Goal: Browse casually

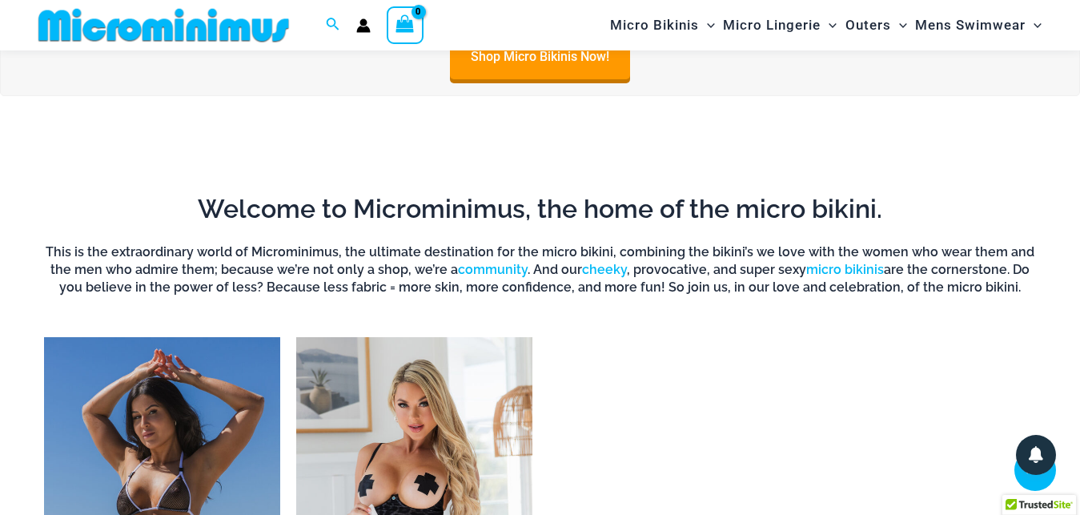
scroll to position [1129, 0]
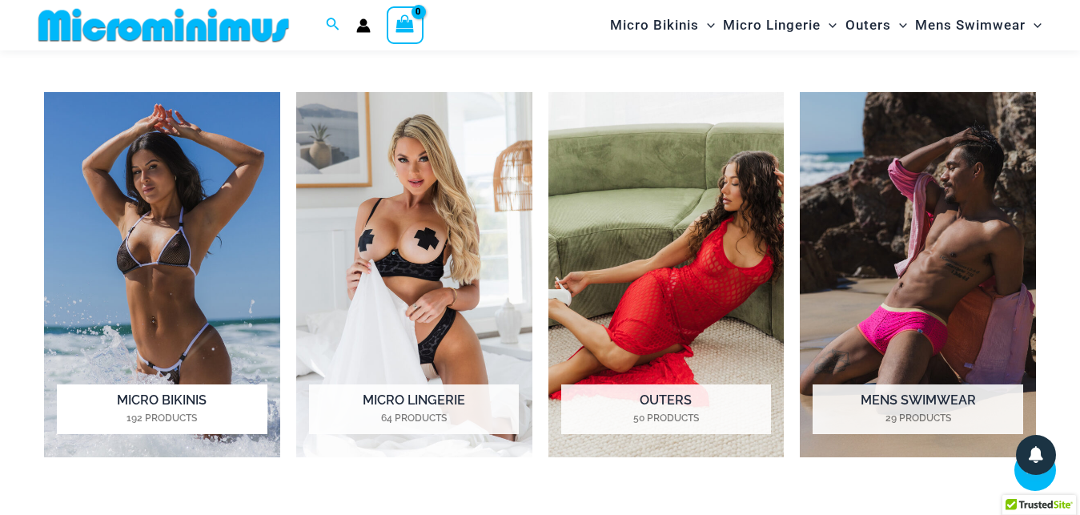
click at [168, 296] on img "Visit product category Micro Bikinis" at bounding box center [162, 275] width 236 height 366
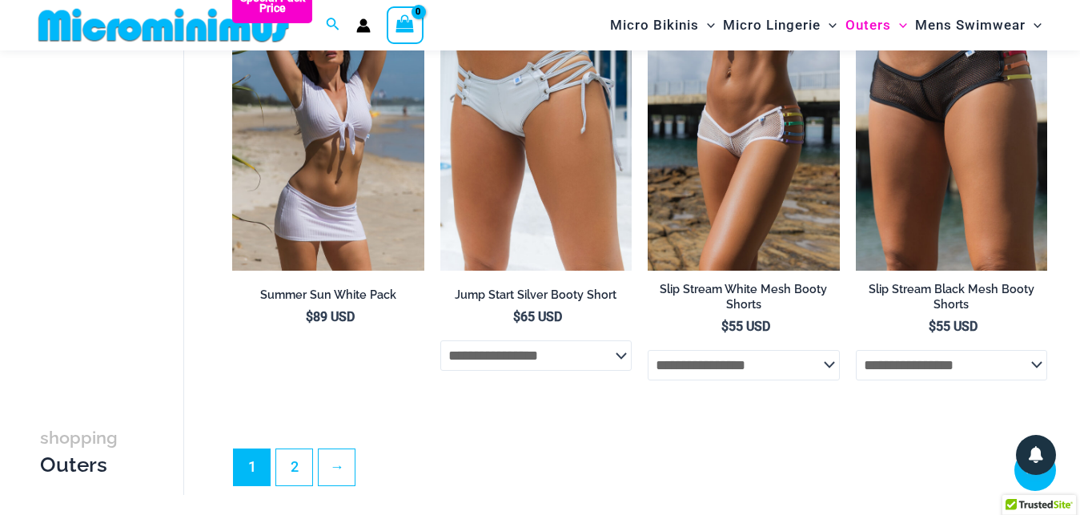
scroll to position [3661, 0]
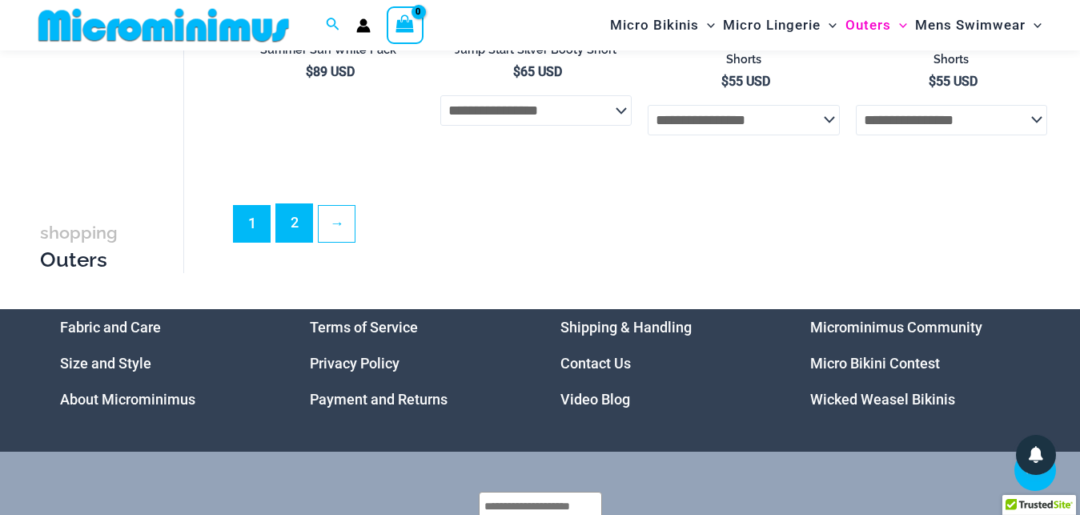
click at [295, 238] on link "2" at bounding box center [294, 223] width 36 height 38
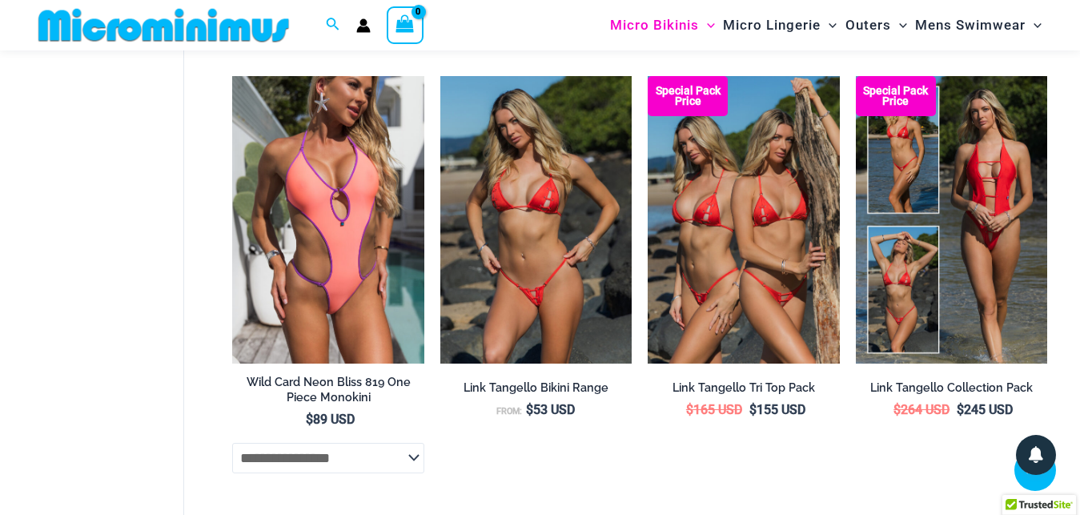
scroll to position [4083, 0]
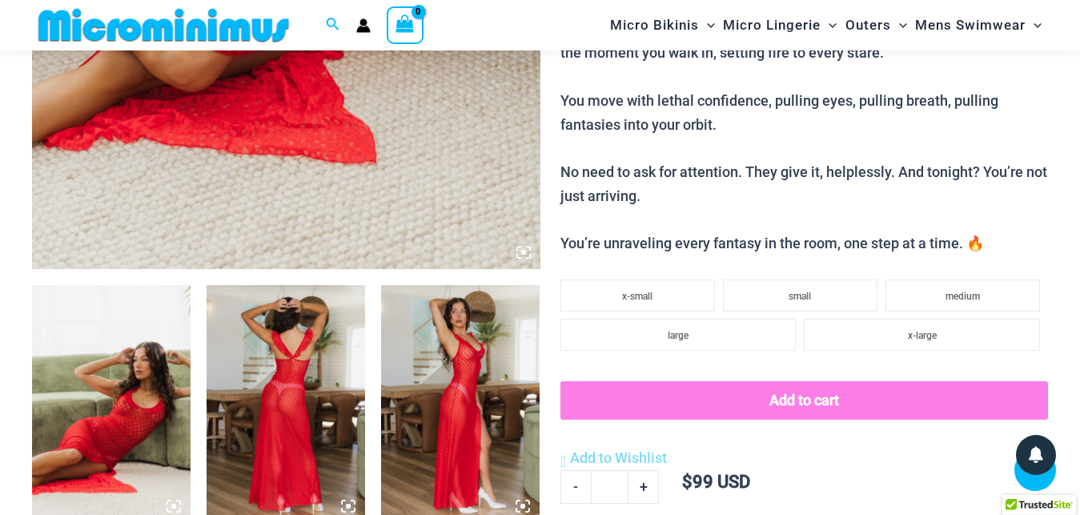
scroll to position [802, 0]
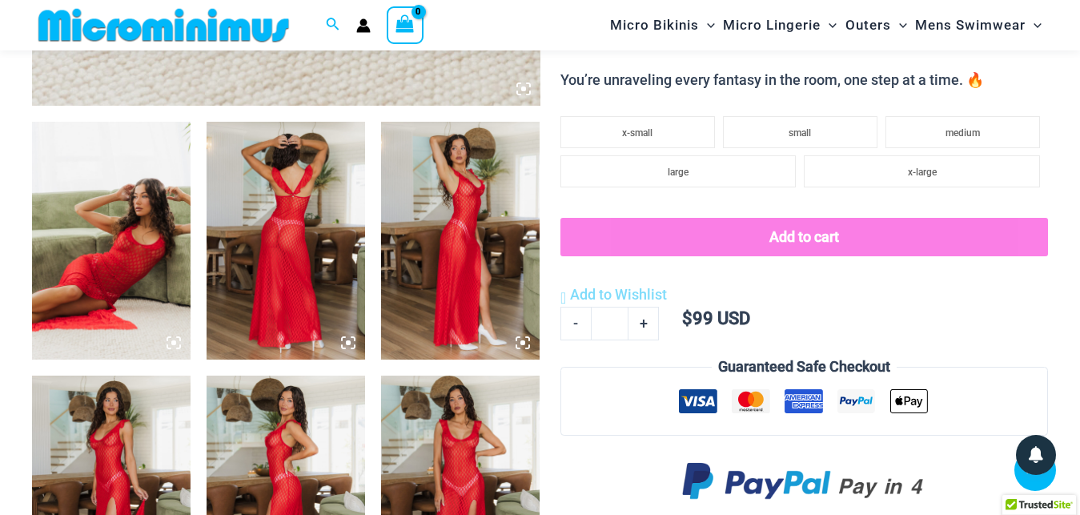
click at [287, 282] on img at bounding box center [286, 241] width 159 height 238
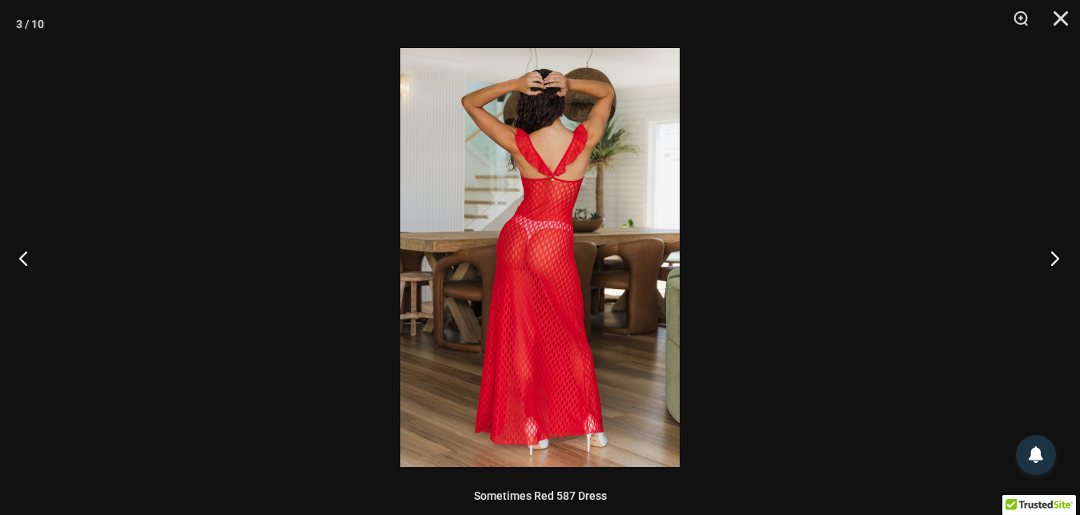
click at [1053, 256] on button "Next" at bounding box center [1050, 258] width 60 height 80
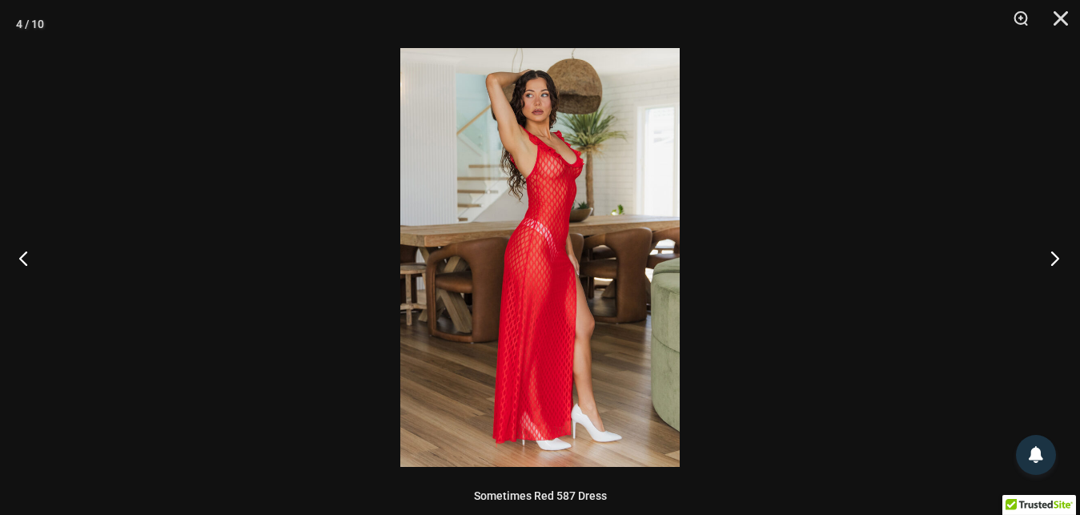
click at [1053, 256] on button "Next" at bounding box center [1050, 258] width 60 height 80
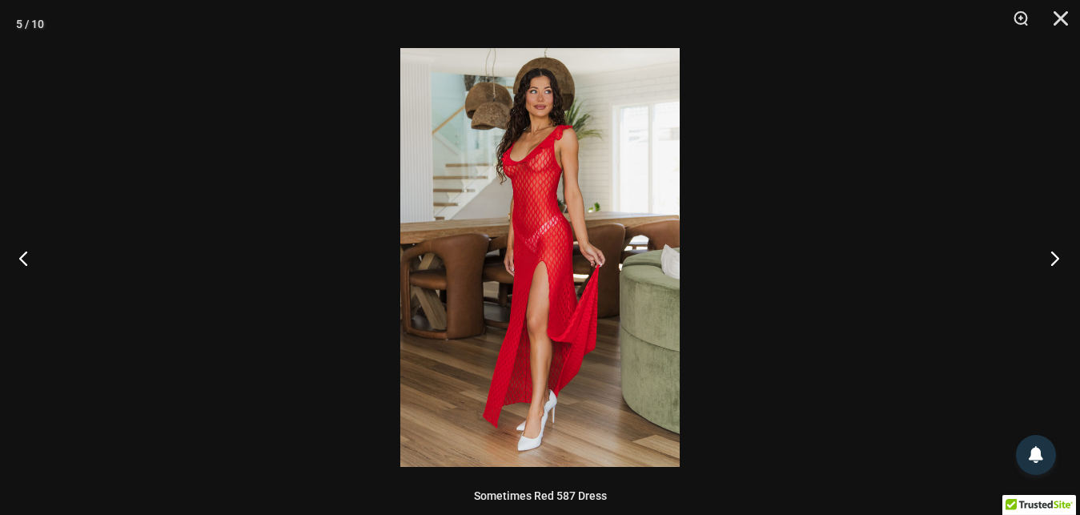
click at [1053, 256] on button "Next" at bounding box center [1050, 258] width 60 height 80
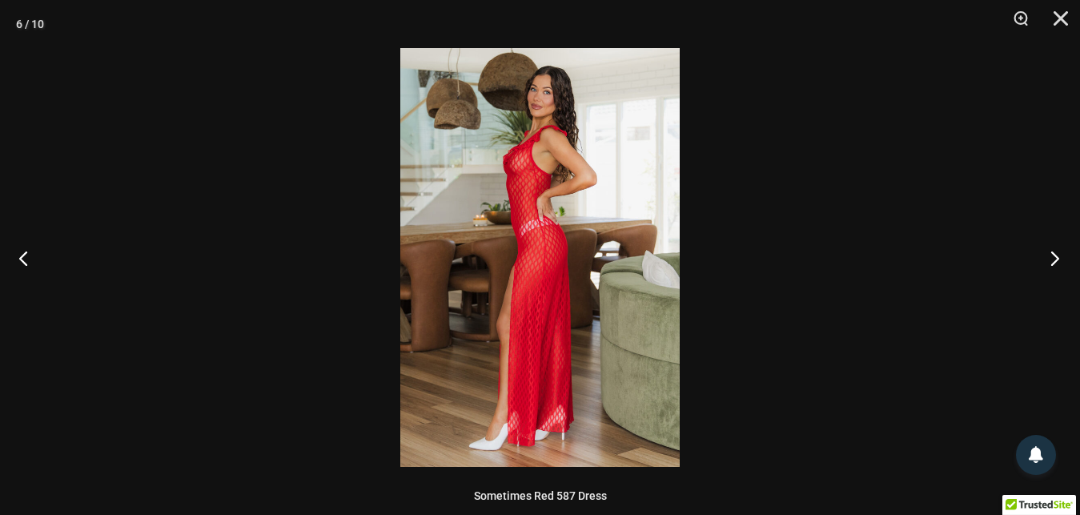
click at [1053, 256] on button "Next" at bounding box center [1050, 258] width 60 height 80
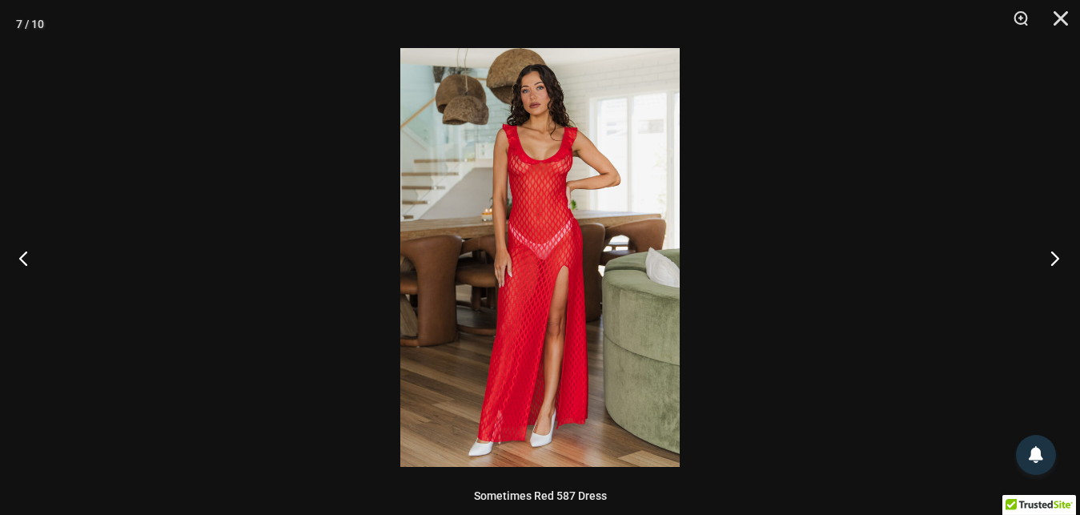
click at [1053, 256] on button "Next" at bounding box center [1050, 258] width 60 height 80
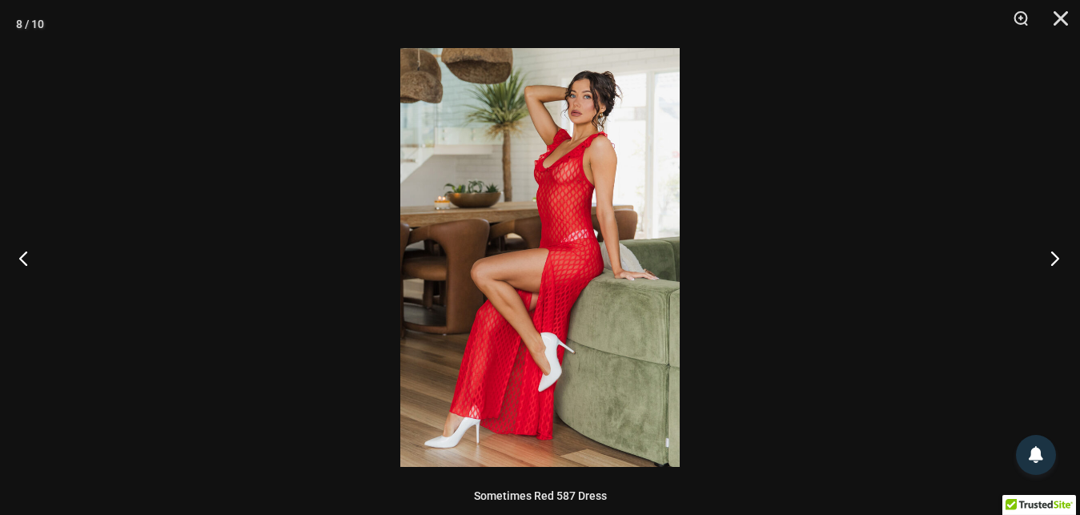
click at [1053, 256] on button "Next" at bounding box center [1050, 258] width 60 height 80
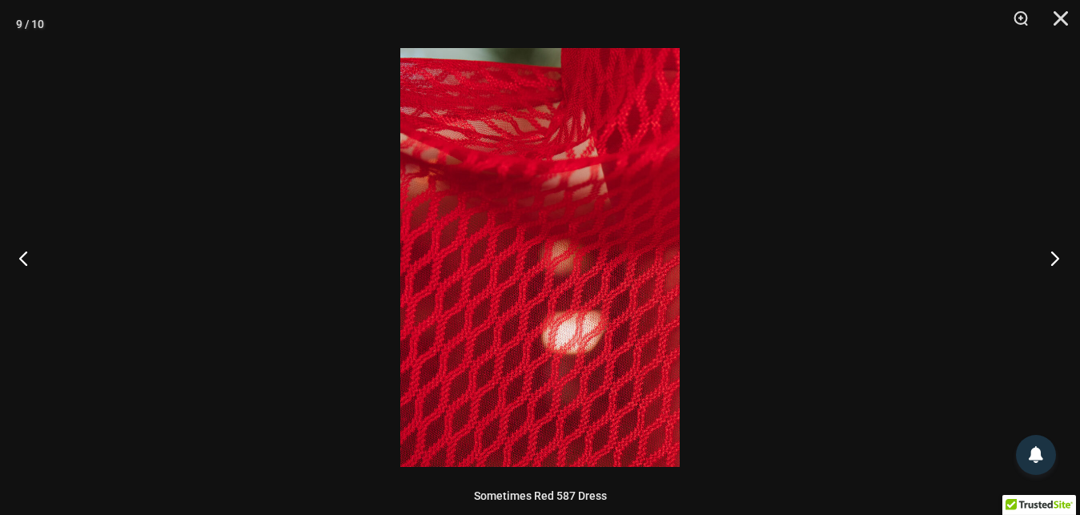
click at [1053, 256] on button "Next" at bounding box center [1050, 258] width 60 height 80
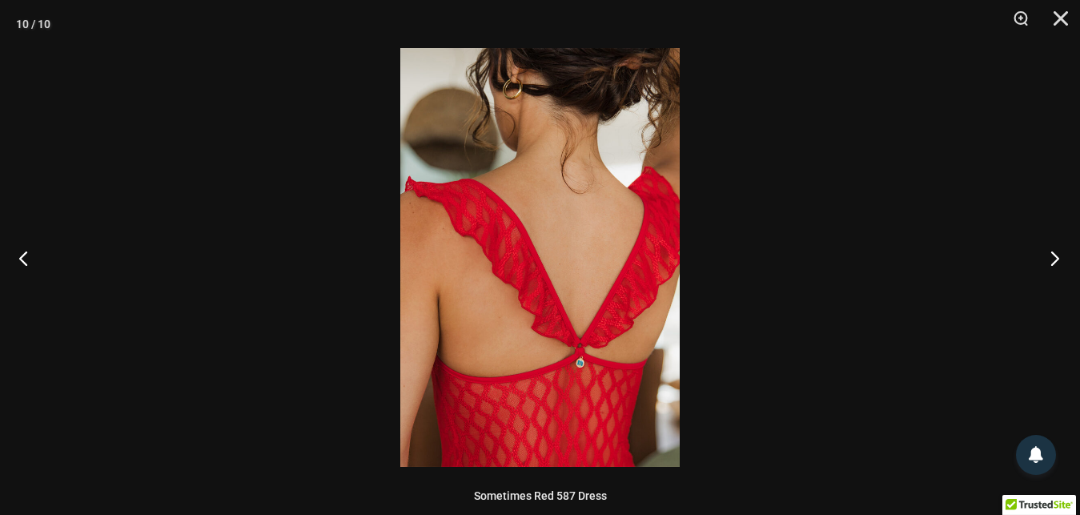
click at [1053, 256] on button "Next" at bounding box center [1050, 258] width 60 height 80
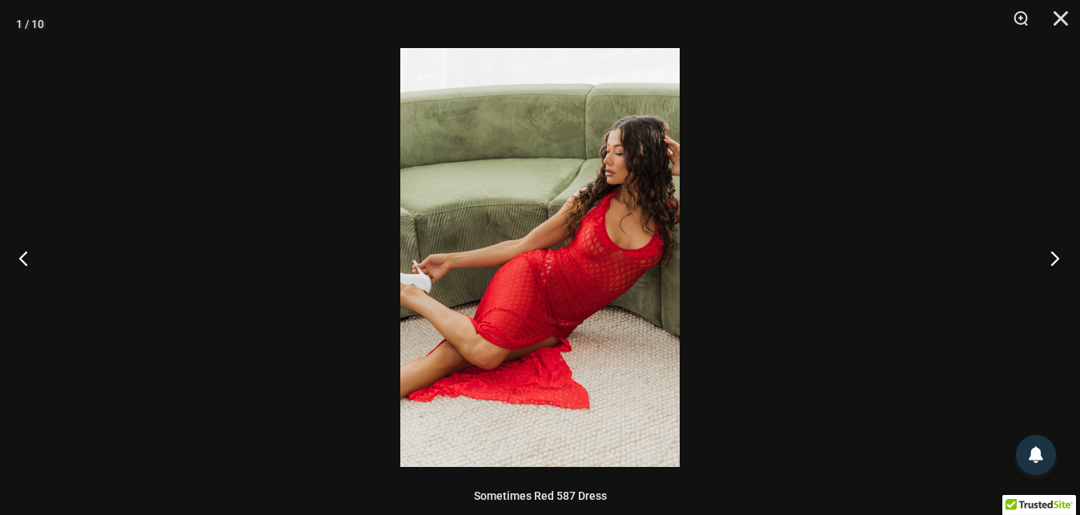
click at [1053, 256] on button "Next" at bounding box center [1050, 258] width 60 height 80
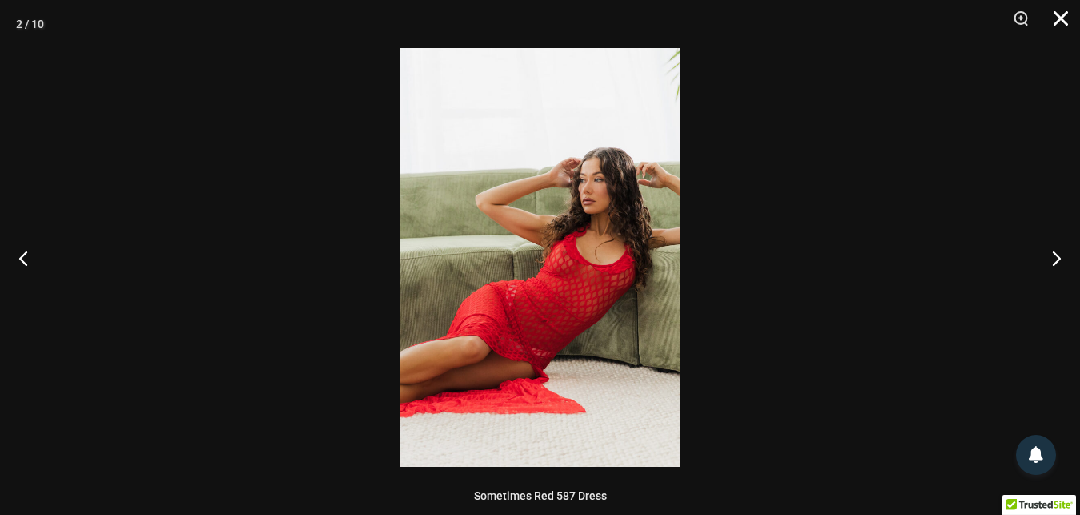
click at [1066, 23] on button "Close" at bounding box center [1055, 24] width 40 height 48
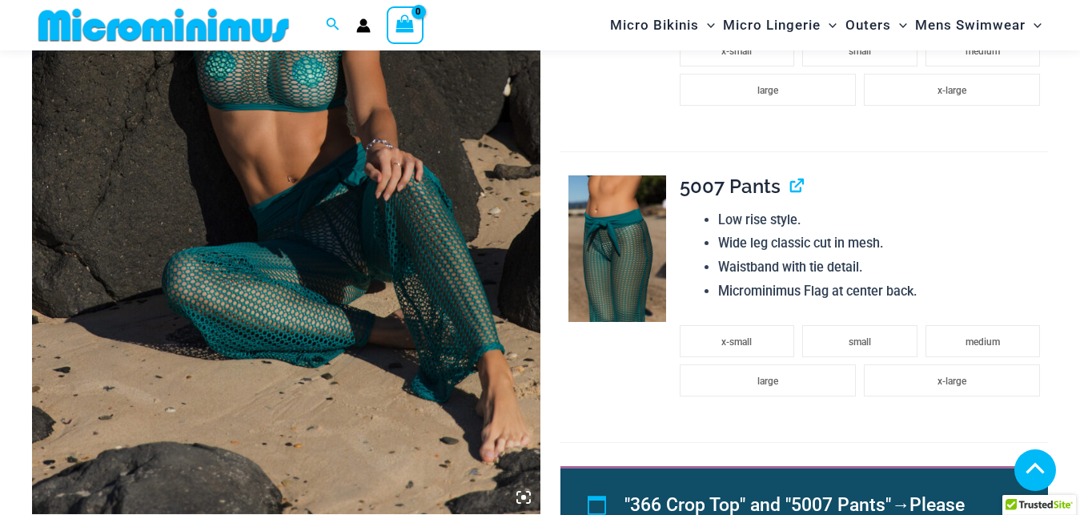
scroll to position [394, 0]
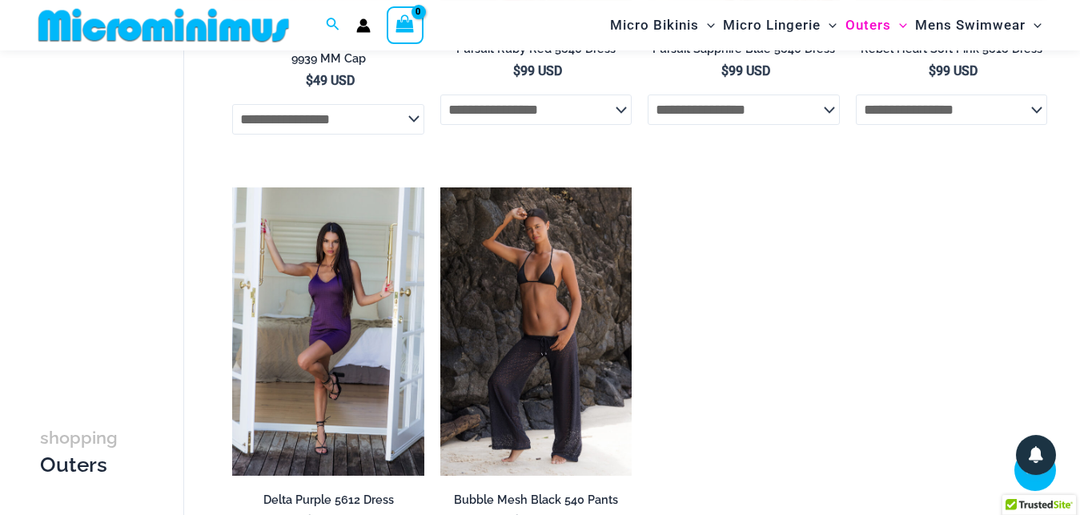
scroll to position [1782, 0]
